Goal: Task Accomplishment & Management: Complete application form

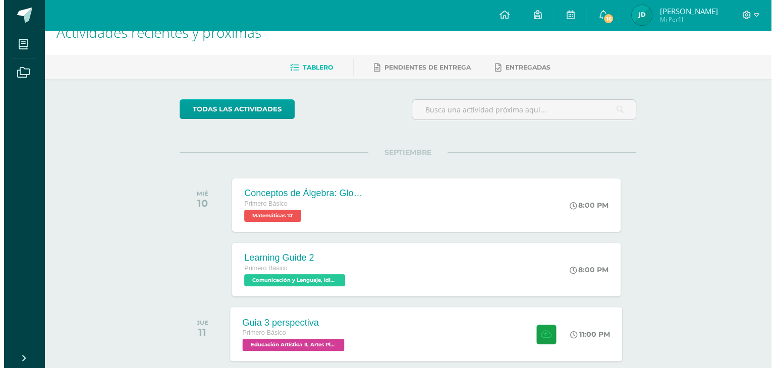
scroll to position [101, 0]
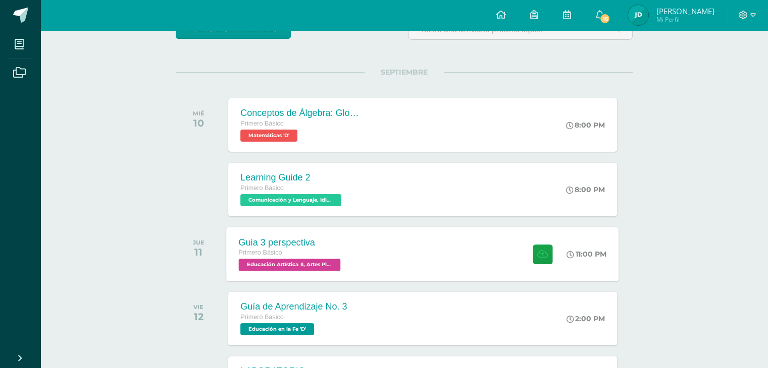
click at [361, 253] on div "Guia 3 perspectiva Primero Básico Educación Artística II, Artes Plásticas 'D' 1…" at bounding box center [423, 254] width 392 height 54
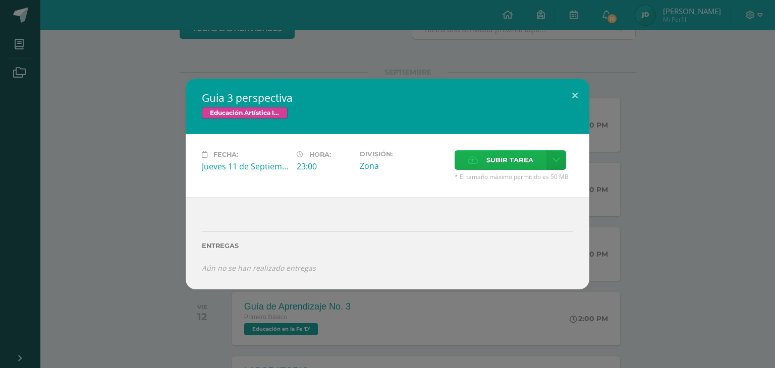
click at [488, 158] on span "Subir tarea" at bounding box center [510, 160] width 47 height 19
click at [0, 0] on input "Subir tarea" at bounding box center [0, 0] width 0 height 0
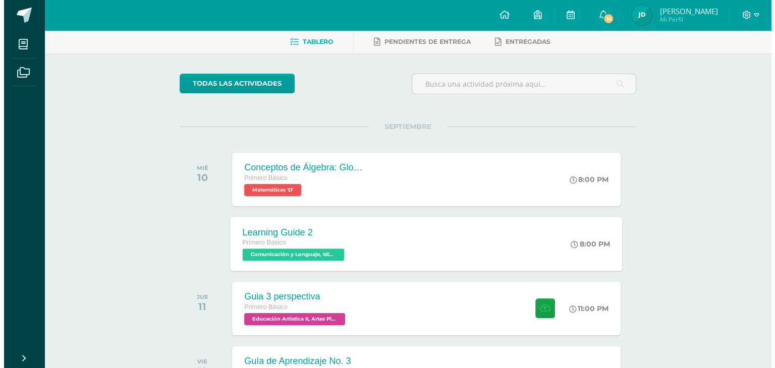
scroll to position [50, 0]
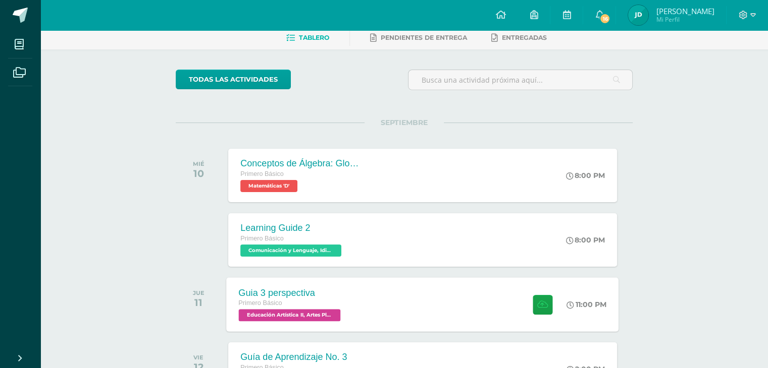
click at [311, 288] on div "Guia 3 perspectiva" at bounding box center [291, 293] width 104 height 11
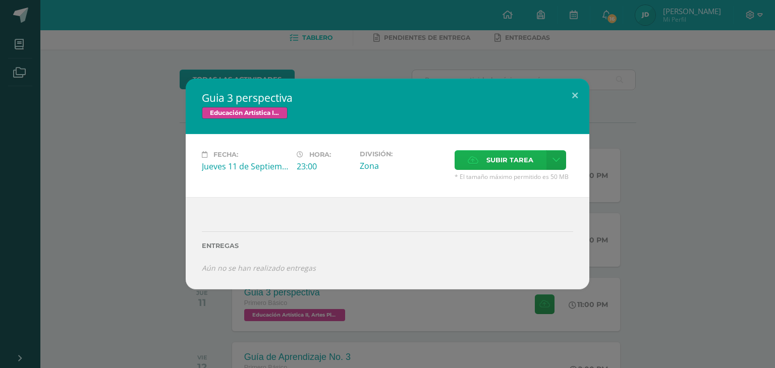
click at [489, 162] on span "Subir tarea" at bounding box center [510, 160] width 47 height 19
click at [0, 0] on input "Subir tarea" at bounding box center [0, 0] width 0 height 0
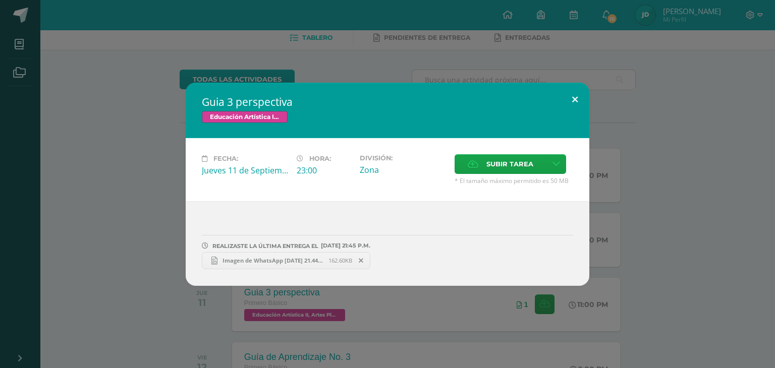
drag, startPoint x: 585, startPoint y: 99, endPoint x: 572, endPoint y: 97, distance: 12.8
click at [584, 99] on button at bounding box center [575, 100] width 29 height 34
